Goal: Obtain resource: Obtain resource

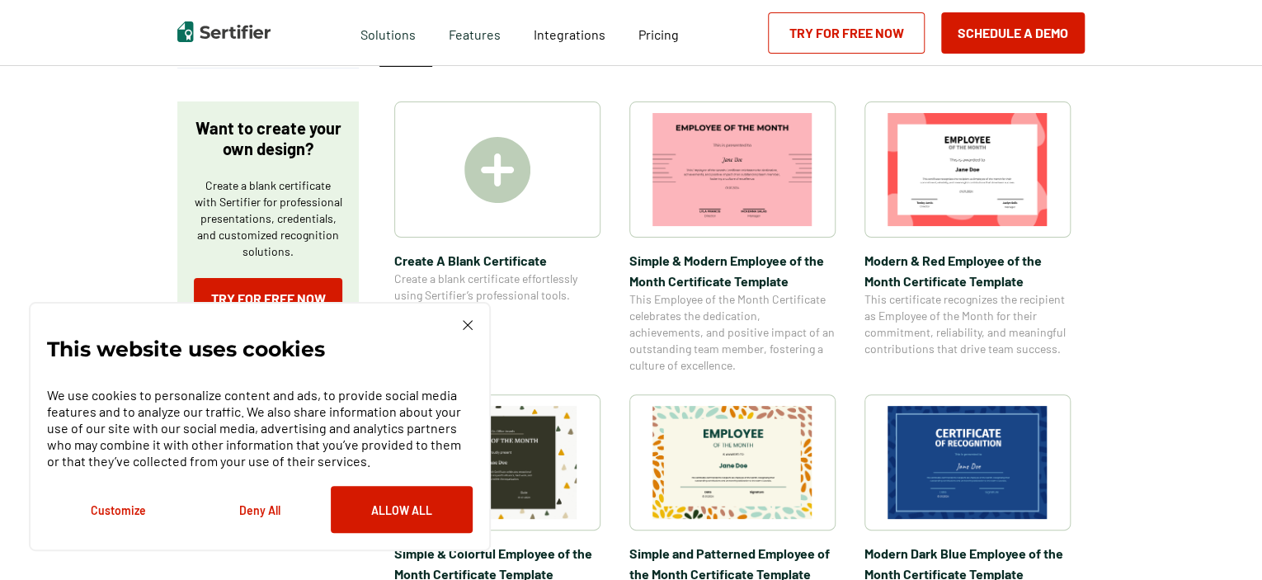
scroll to position [260, 0]
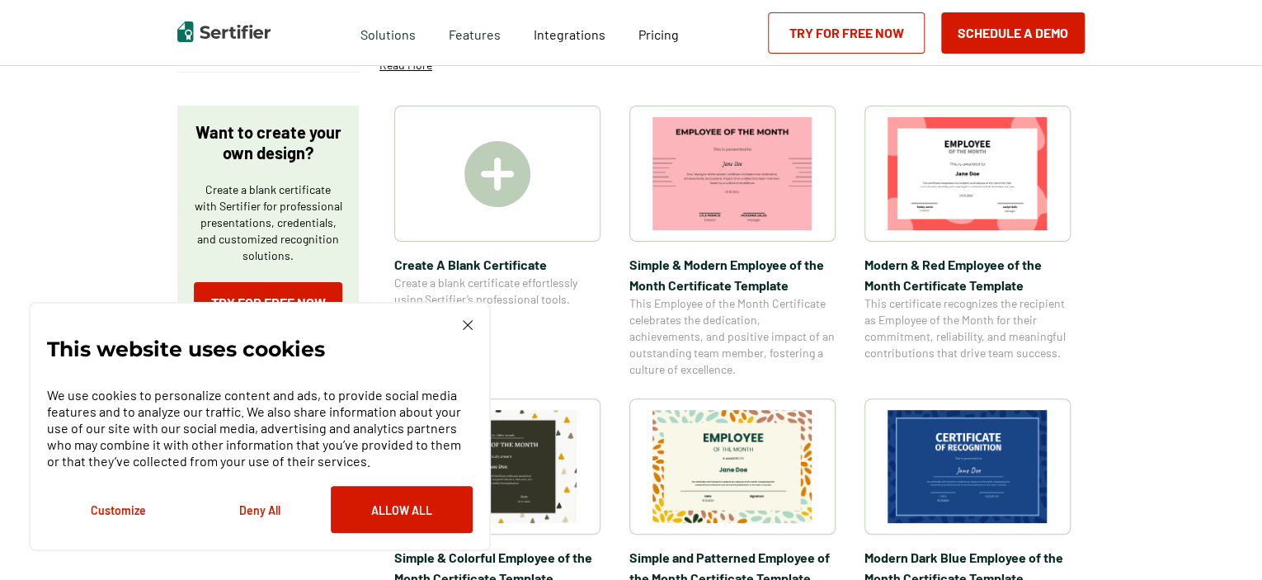
click at [710, 465] on img at bounding box center [733, 466] width 160 height 113
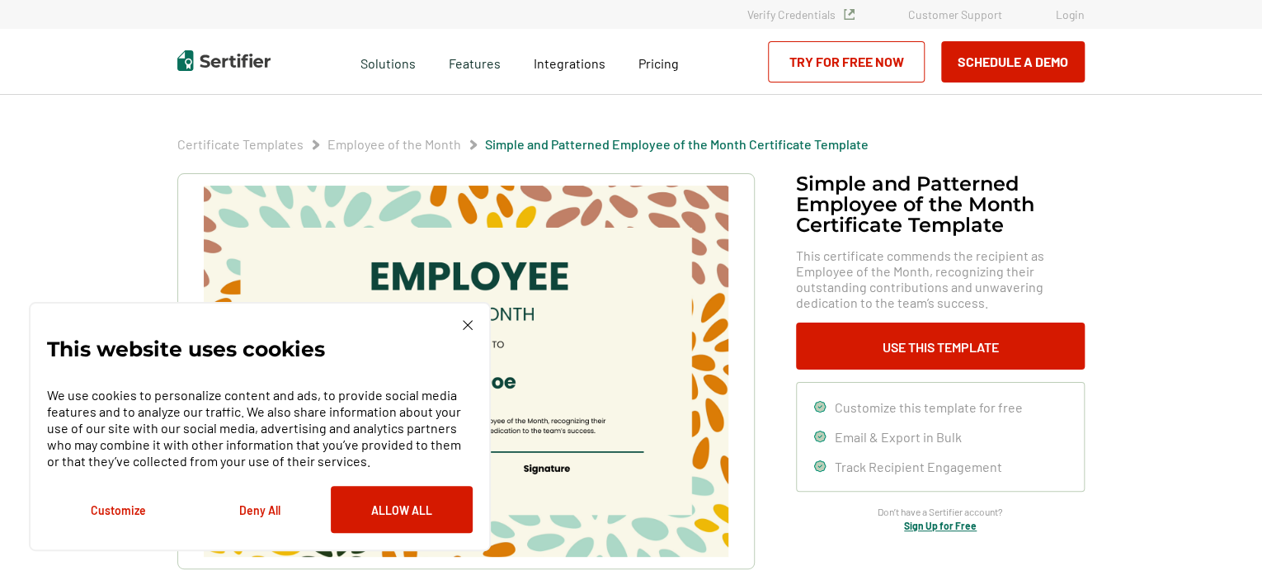
click at [468, 328] on img at bounding box center [468, 325] width 10 height 10
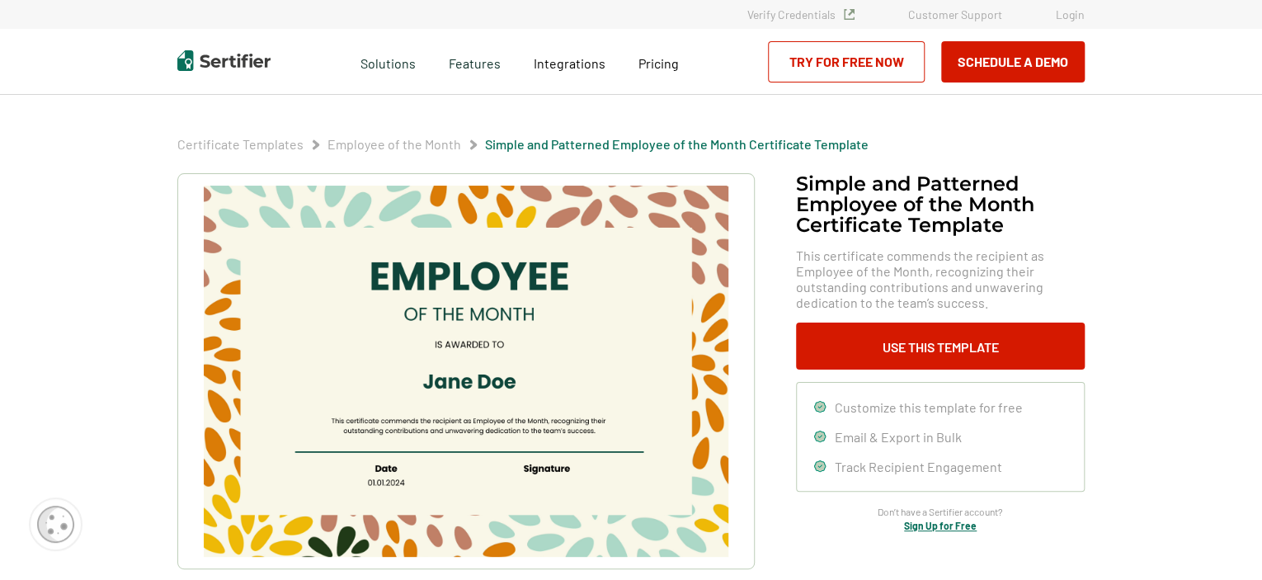
scroll to position [260, 0]
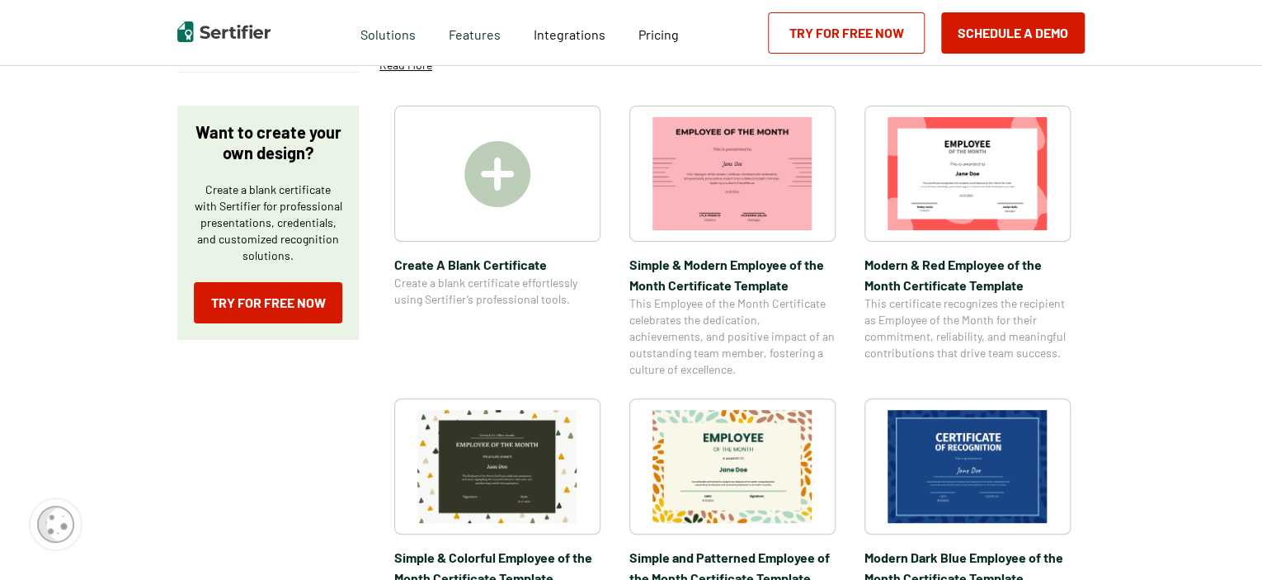
click at [902, 177] on img at bounding box center [968, 173] width 160 height 113
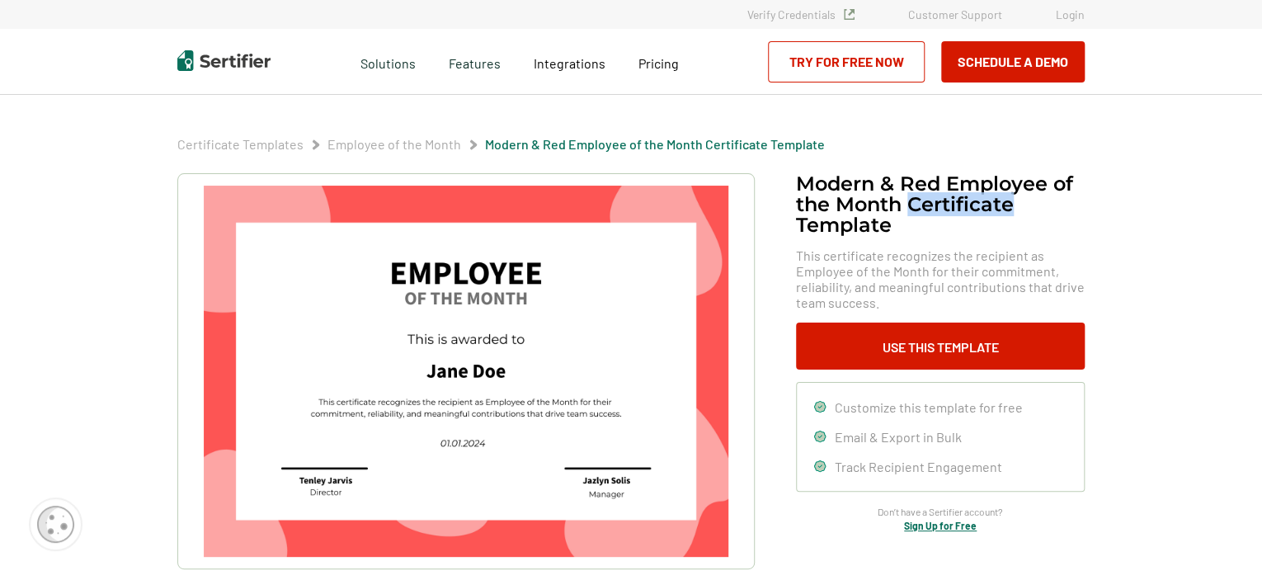
drag, startPoint x: 914, startPoint y: 201, endPoint x: 1013, endPoint y: 210, distance: 99.5
click at [1013, 210] on h1 "Modern & Red Employee of the Month Certificate Template" at bounding box center [940, 204] width 289 height 62
